Goal: Information Seeking & Learning: Learn about a topic

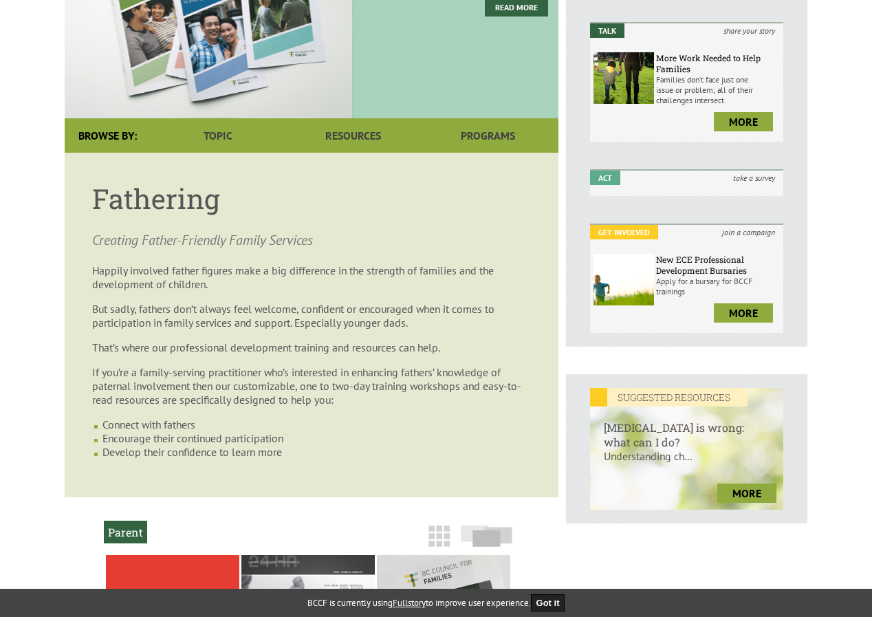
scroll to position [206, 0]
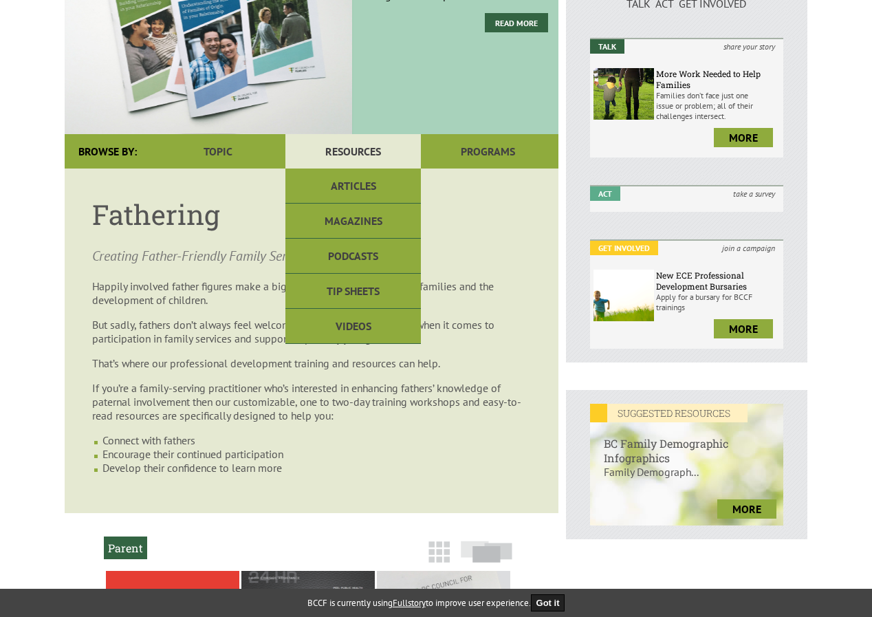
click at [358, 159] on link "Resources" at bounding box center [352, 151] width 135 height 34
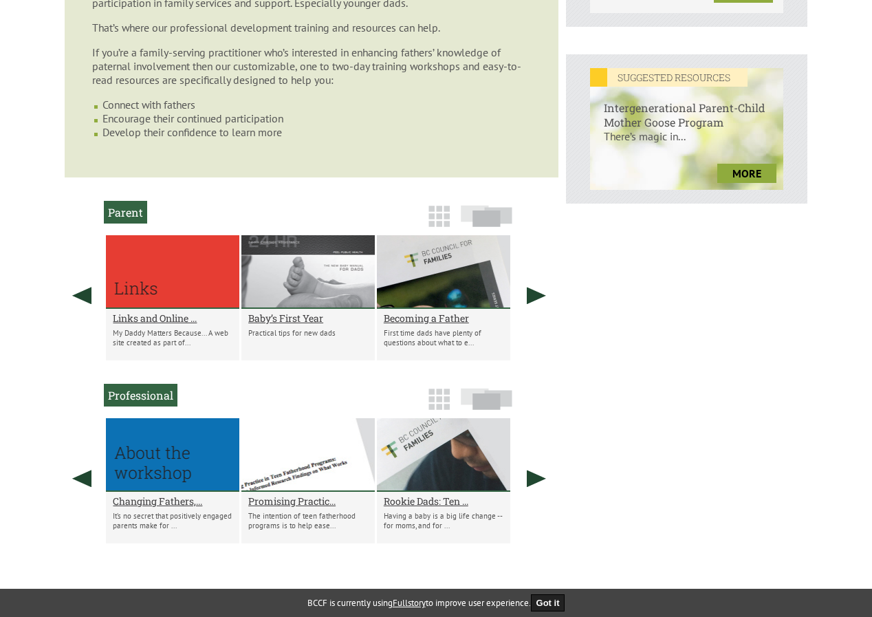
scroll to position [550, 0]
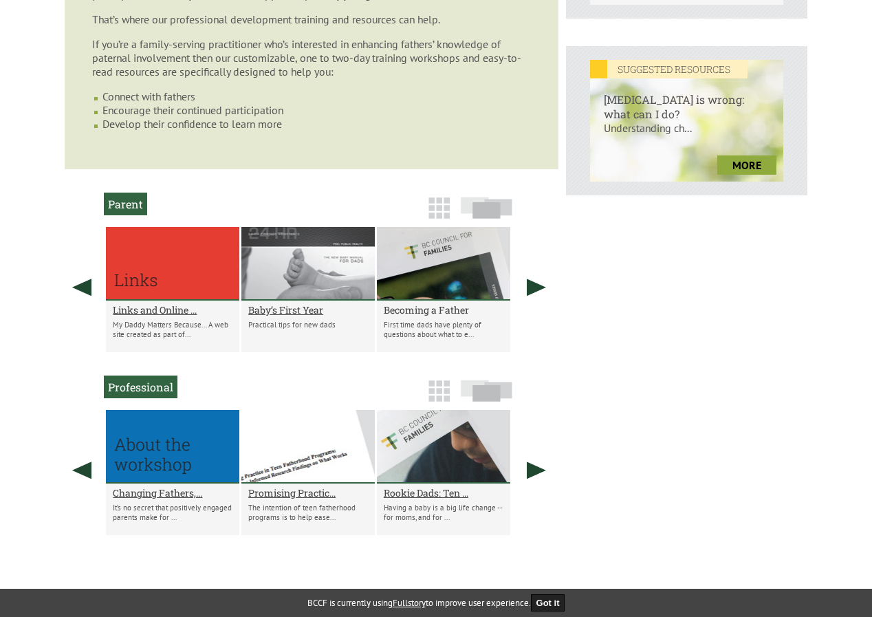
click at [420, 307] on h2 "Becoming a Father" at bounding box center [444, 309] width 120 height 13
click at [179, 308] on h2 "Links and Online ..." at bounding box center [173, 309] width 120 height 13
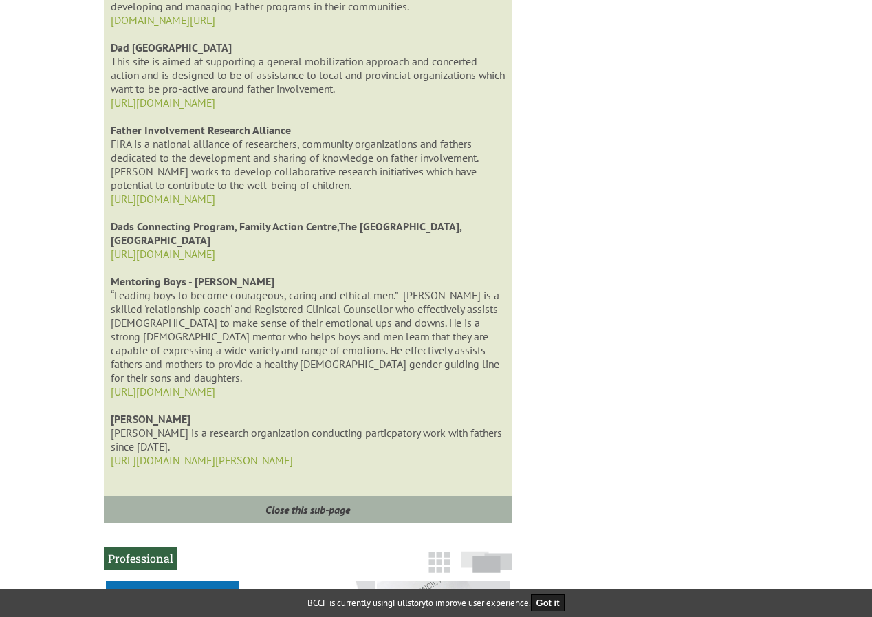
scroll to position [874, 0]
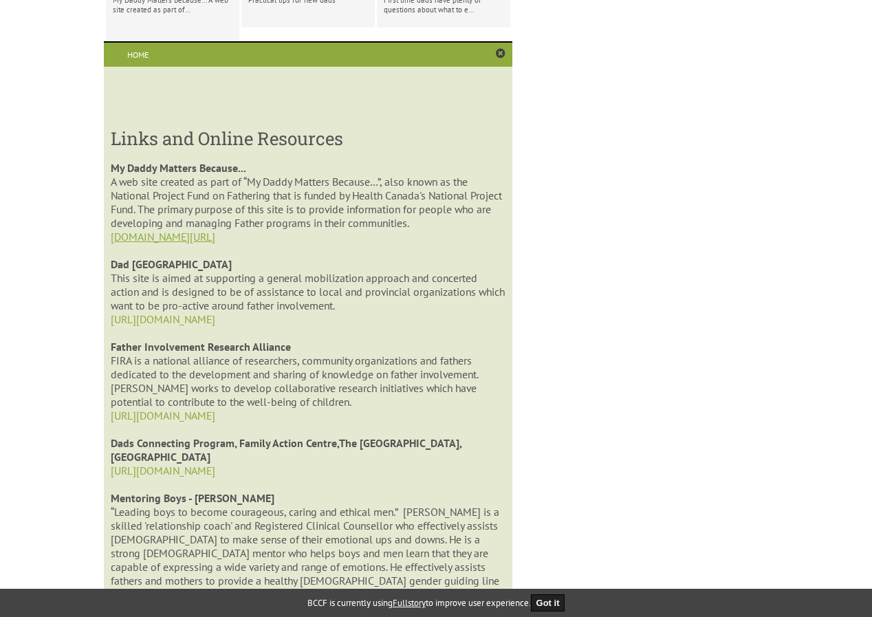
click at [157, 233] on link "[DOMAIN_NAME][URL]" at bounding box center [163, 237] width 104 height 14
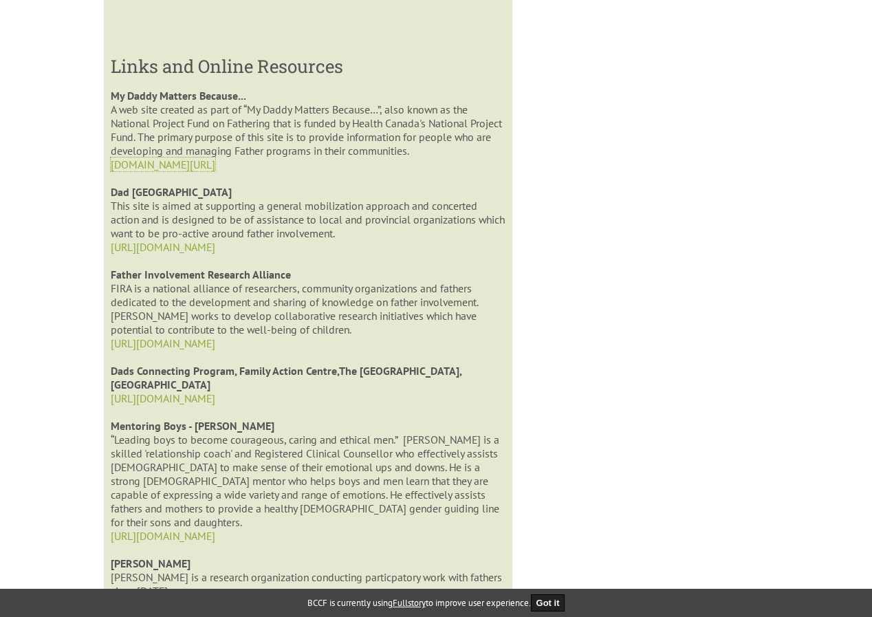
scroll to position [943, 0]
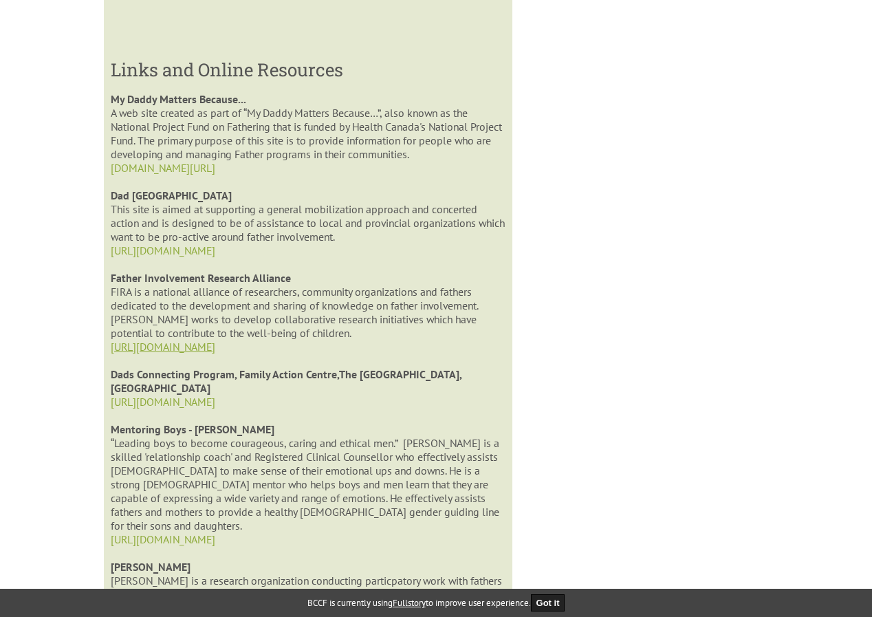
click at [203, 352] on link "[URL][DOMAIN_NAME]" at bounding box center [163, 347] width 104 height 14
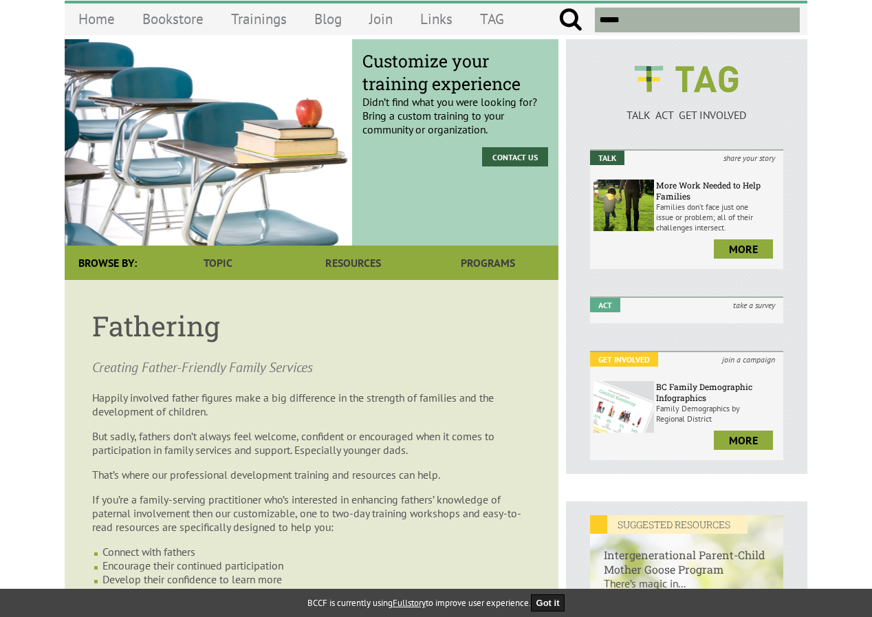
scroll to position [0, 0]
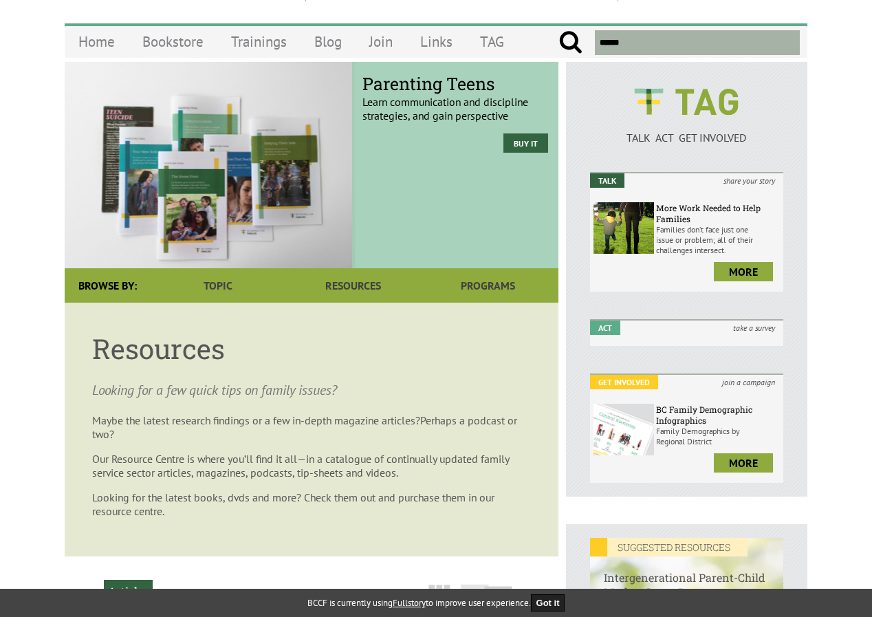
scroll to position [69, 0]
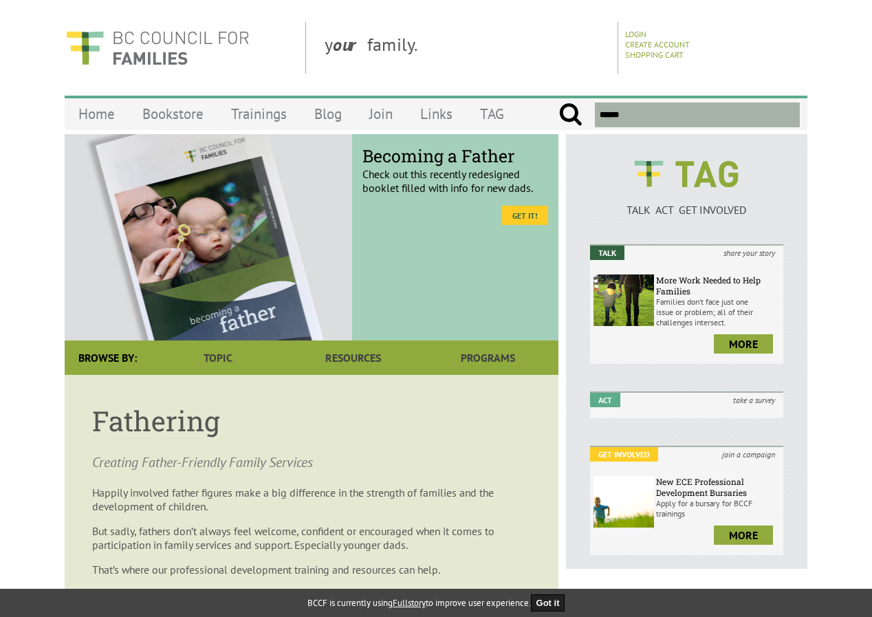
click at [515, 214] on link "Get it!" at bounding box center [525, 215] width 46 height 19
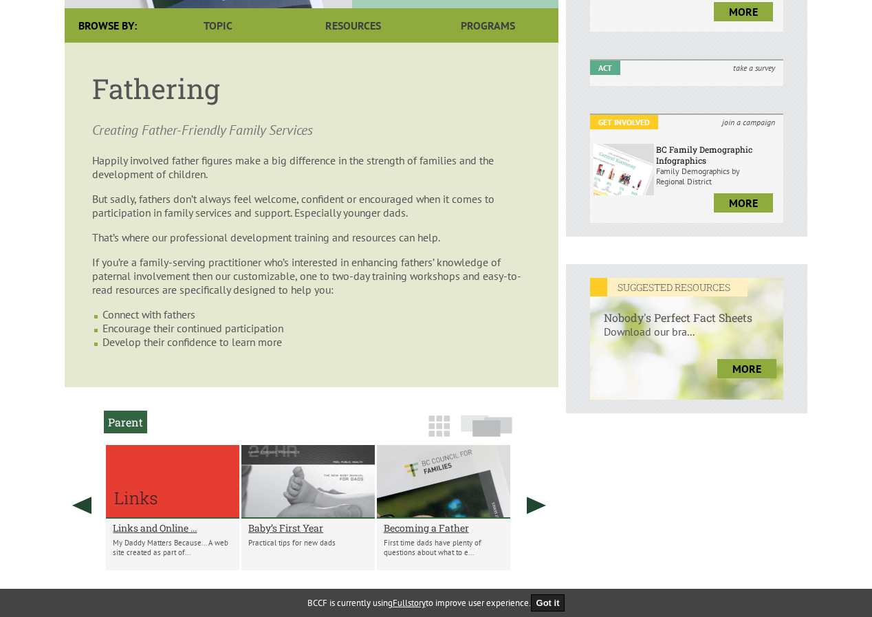
scroll to position [344, 0]
